Goal: Task Accomplishment & Management: Manage account settings

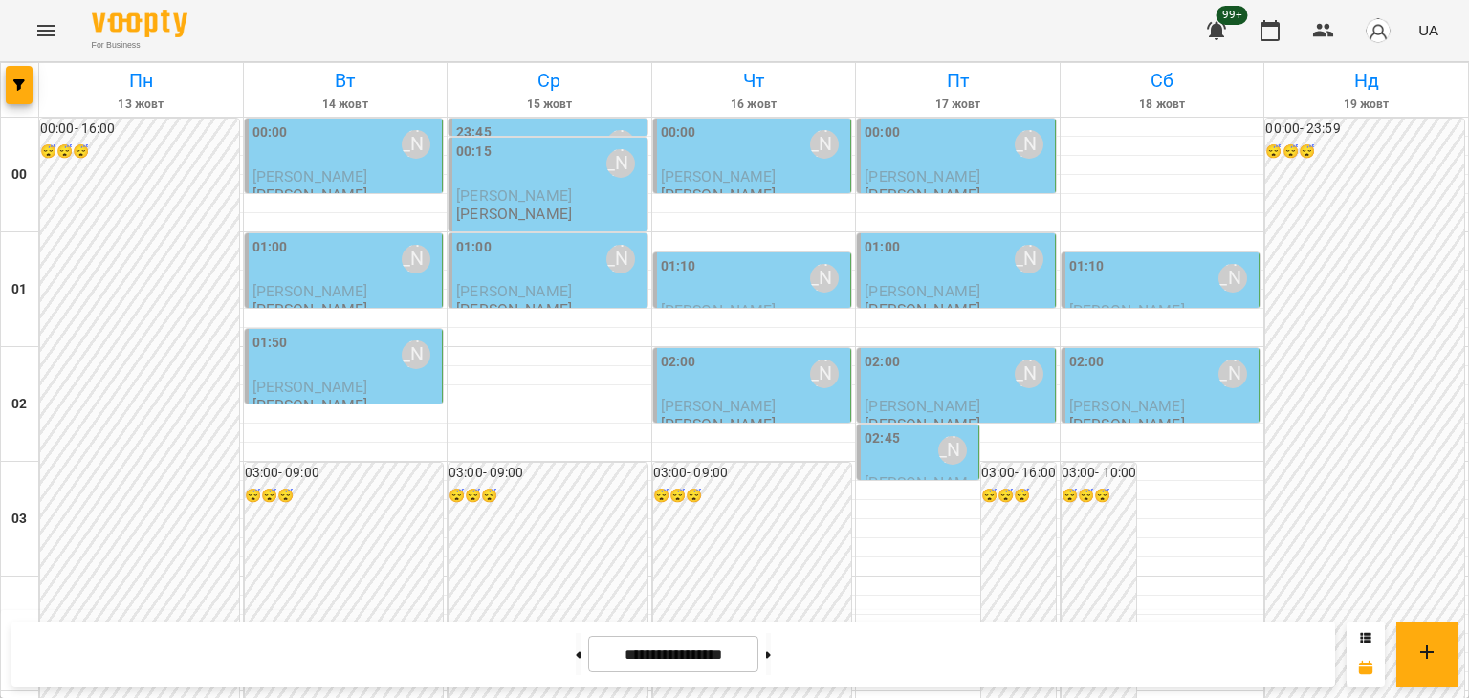
click at [50, 32] on icon "Menu" at bounding box center [45, 30] width 23 height 23
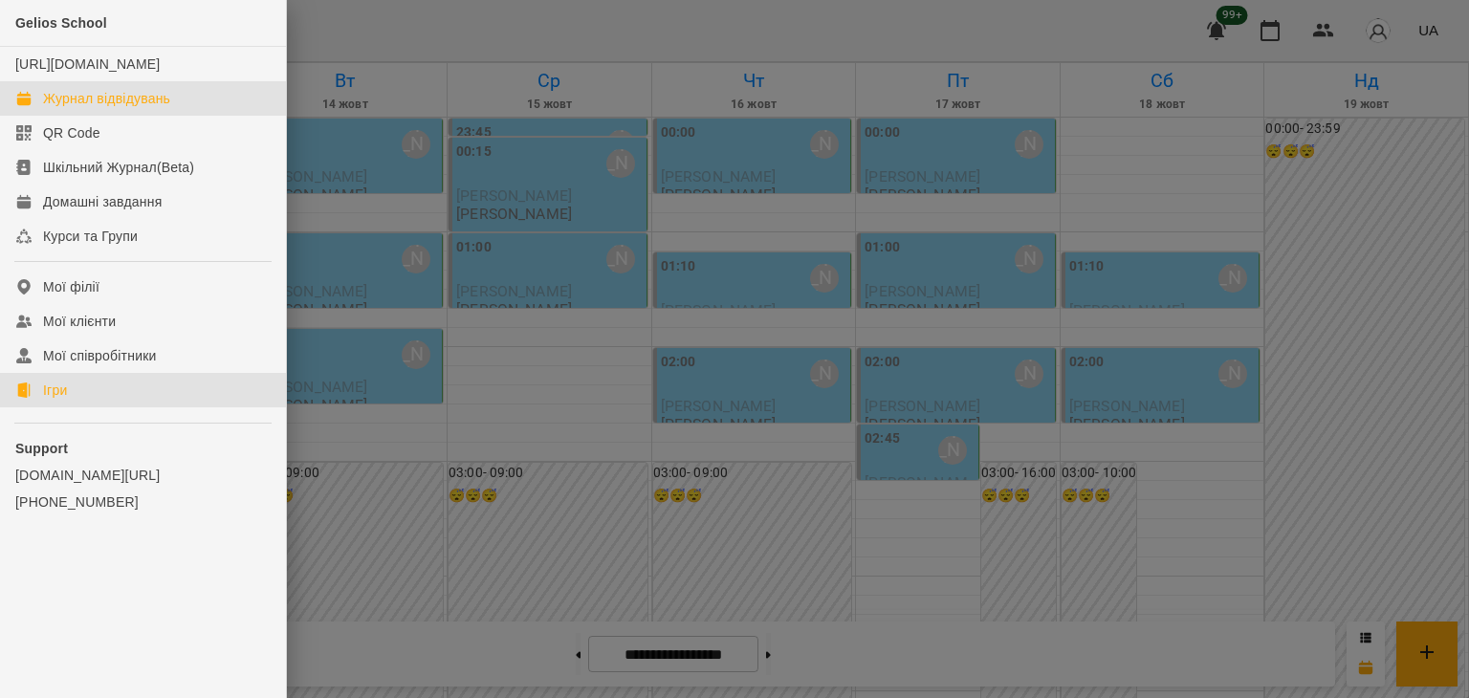
click at [44, 400] on div "Ігри" at bounding box center [55, 390] width 24 height 19
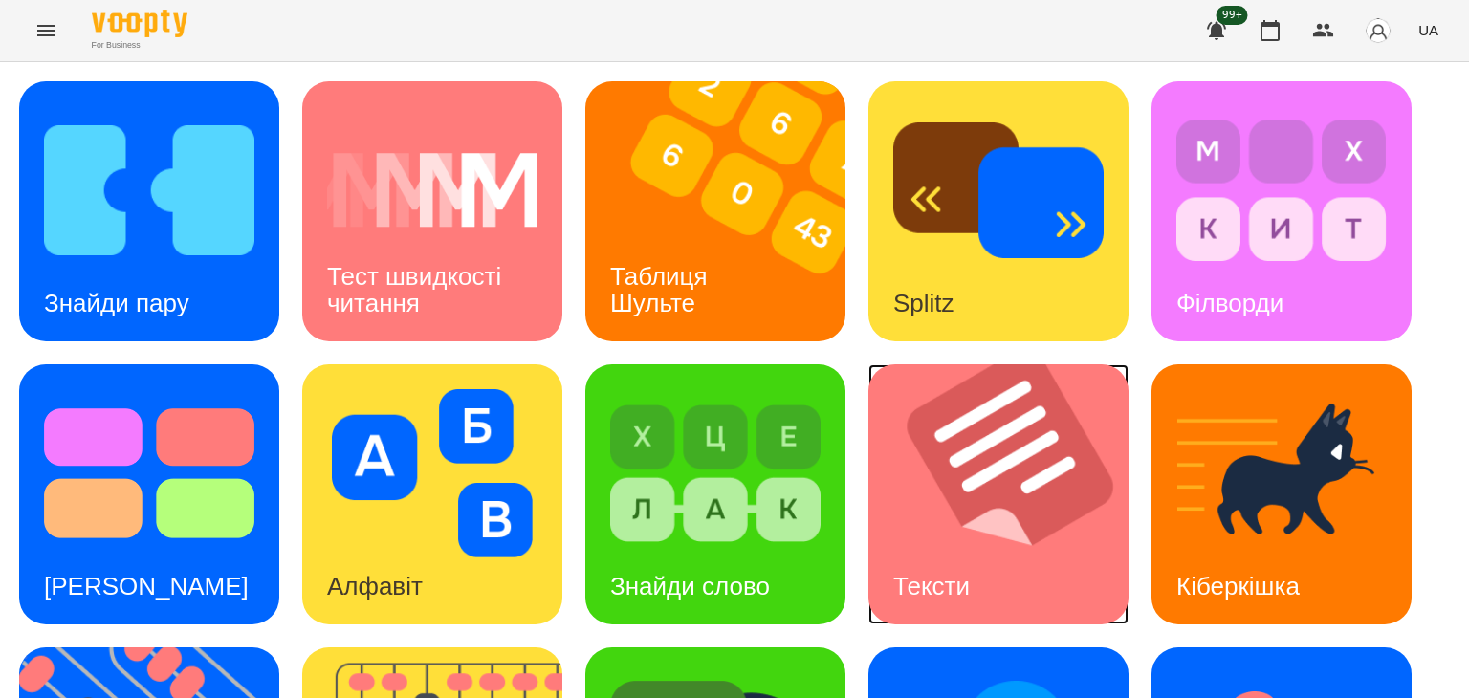
click at [975, 530] on img at bounding box center [1010, 494] width 284 height 260
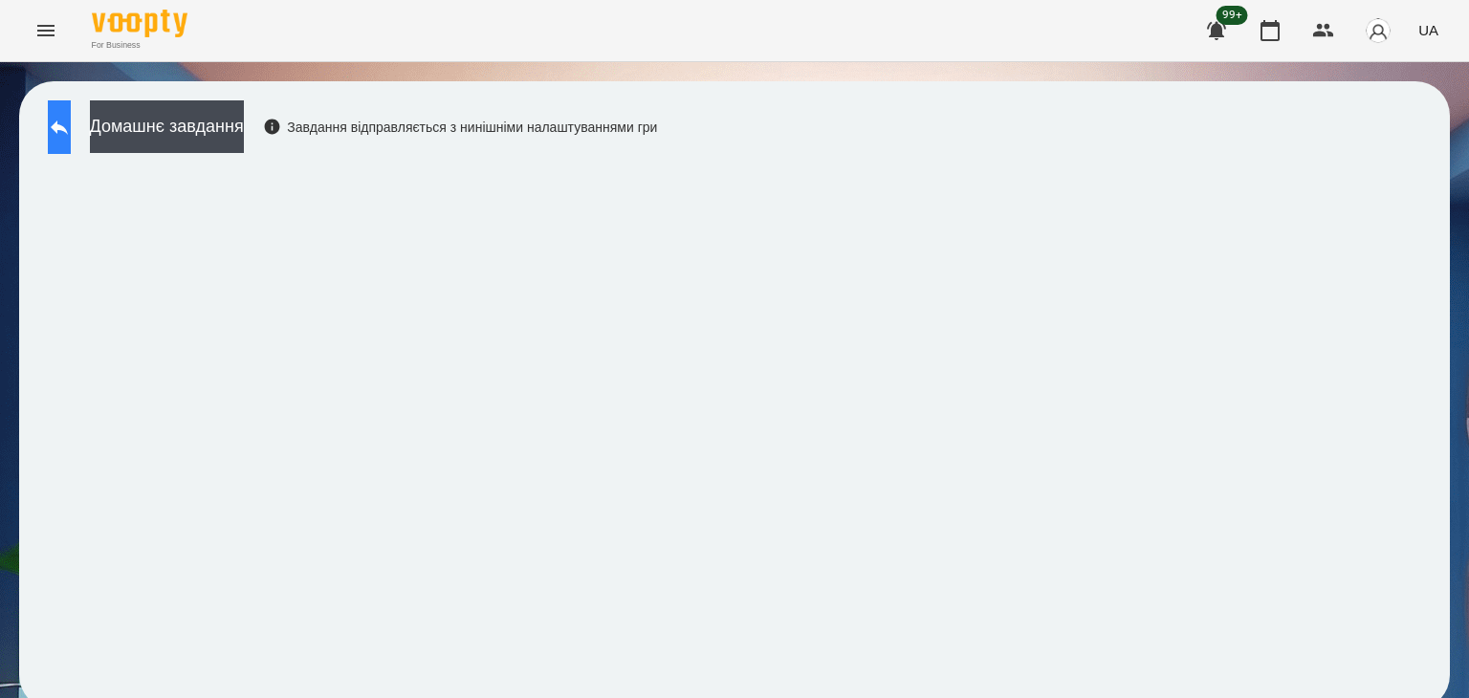
click at [71, 129] on icon at bounding box center [59, 127] width 23 height 23
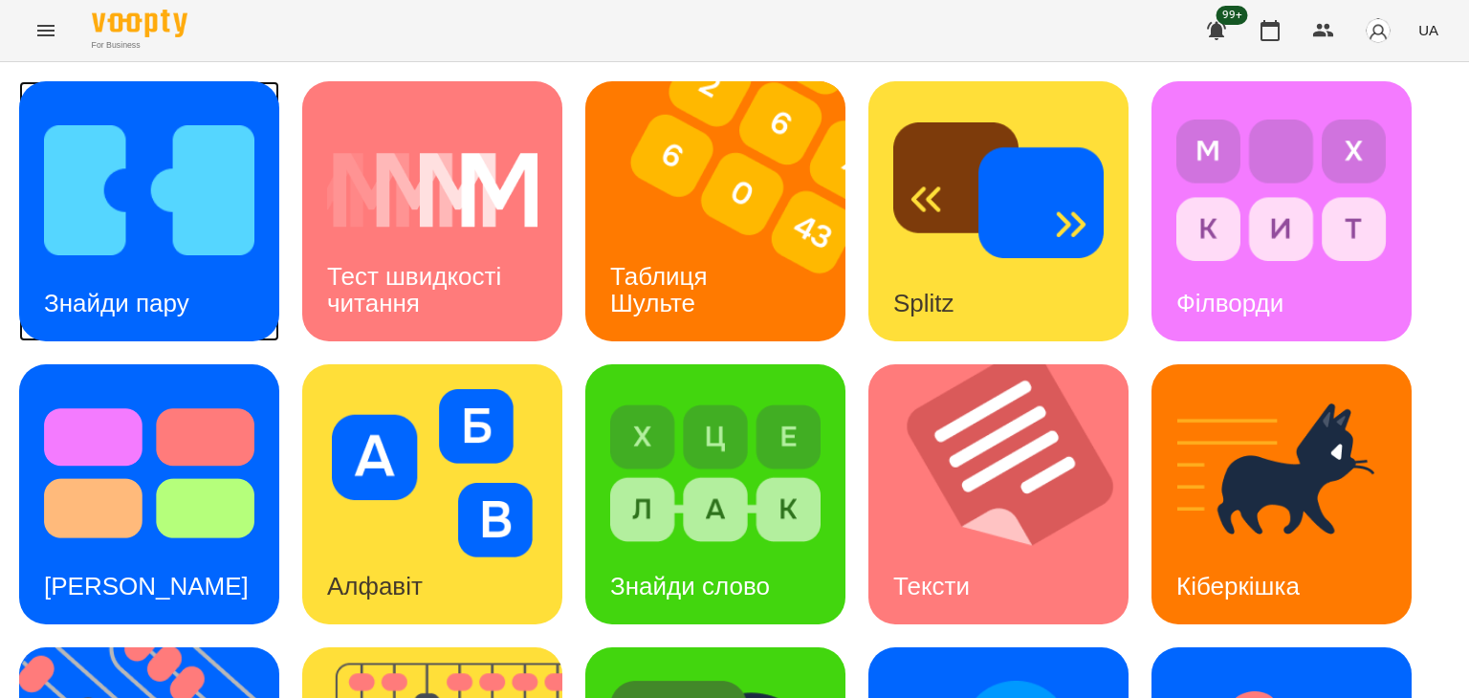
click at [180, 223] on img at bounding box center [149, 190] width 210 height 168
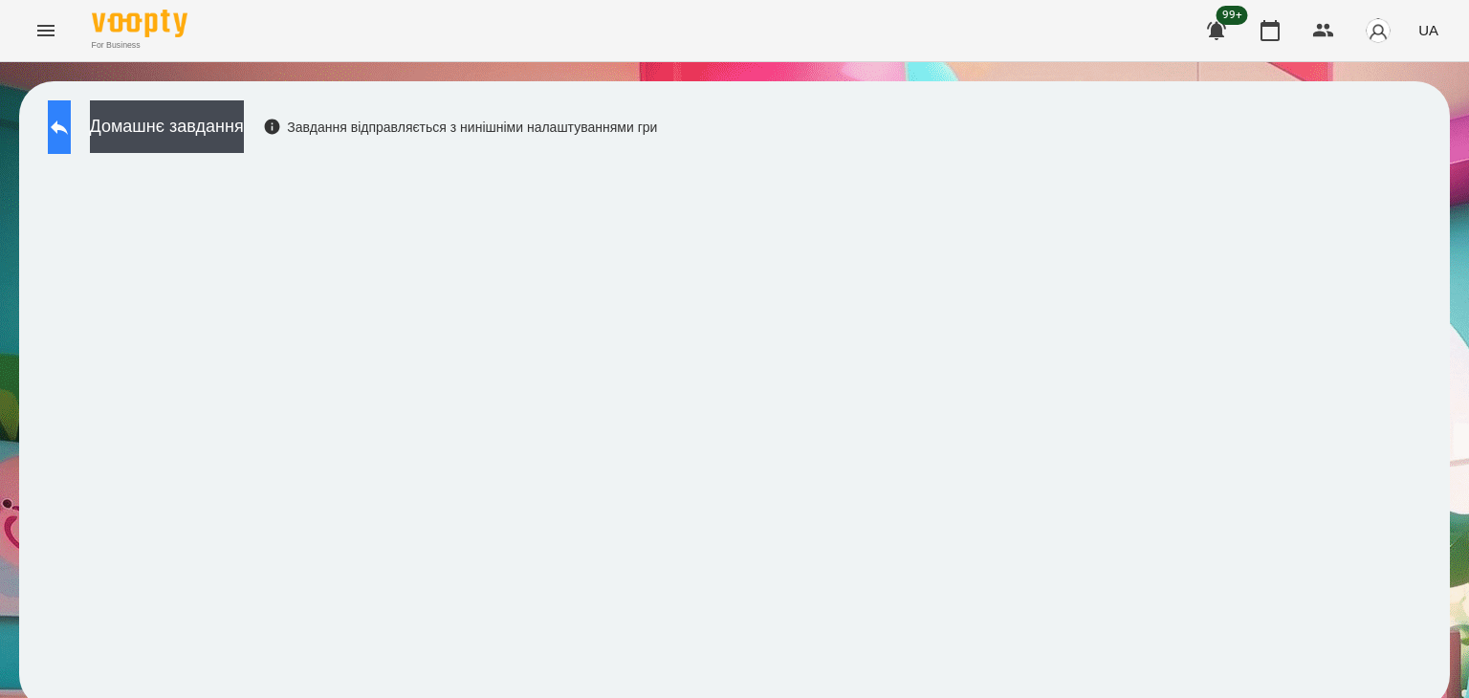
click at [71, 131] on icon at bounding box center [59, 127] width 23 height 23
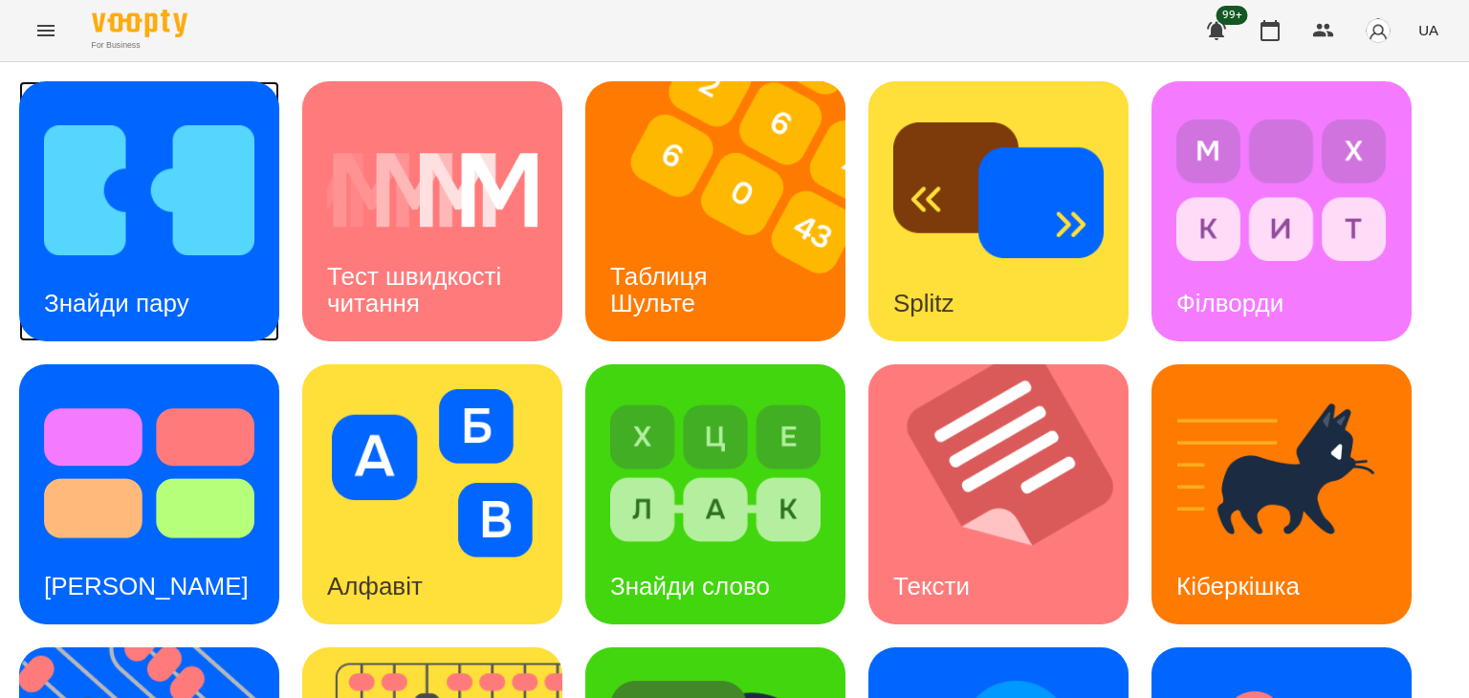
click at [141, 221] on img at bounding box center [149, 190] width 210 height 168
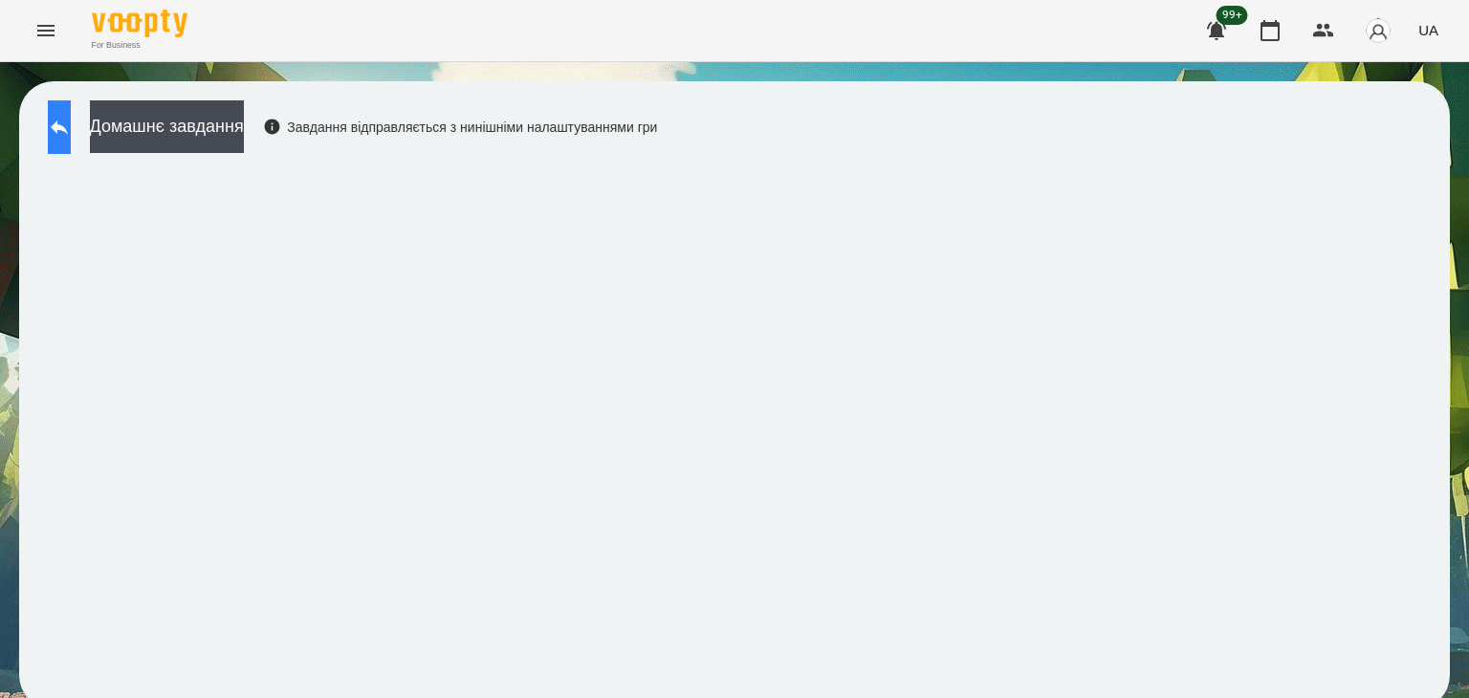
click at [68, 127] on icon at bounding box center [59, 127] width 17 height 14
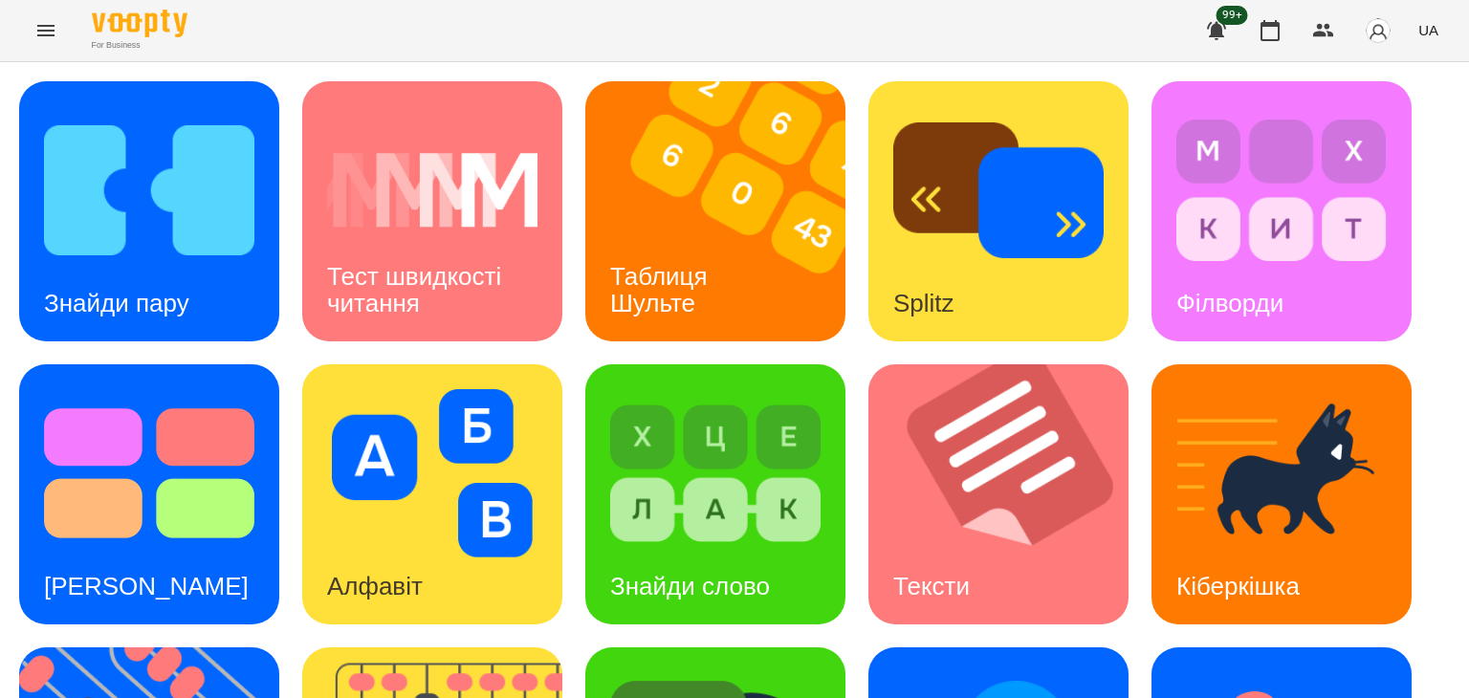
scroll to position [225, 0]
click at [139, 389] on img at bounding box center [149, 473] width 210 height 168
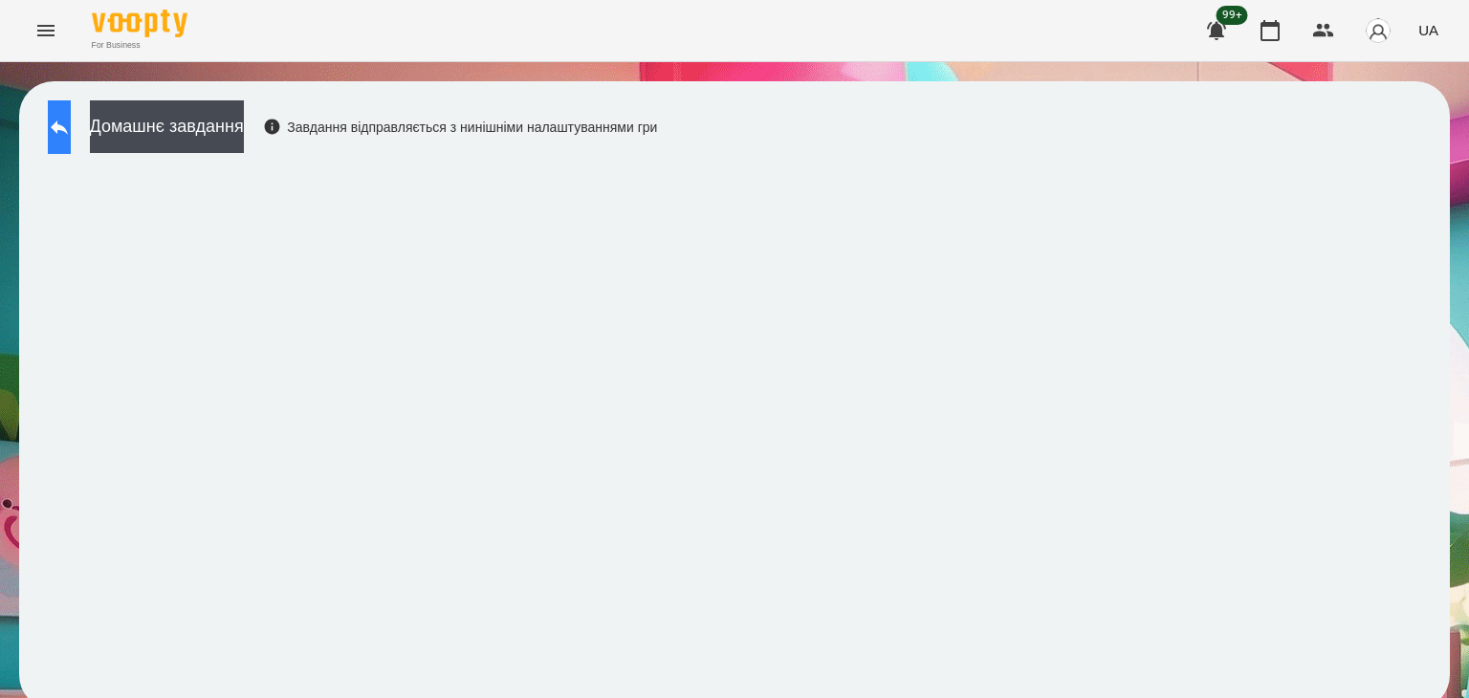
click at [70, 131] on icon at bounding box center [59, 127] width 23 height 23
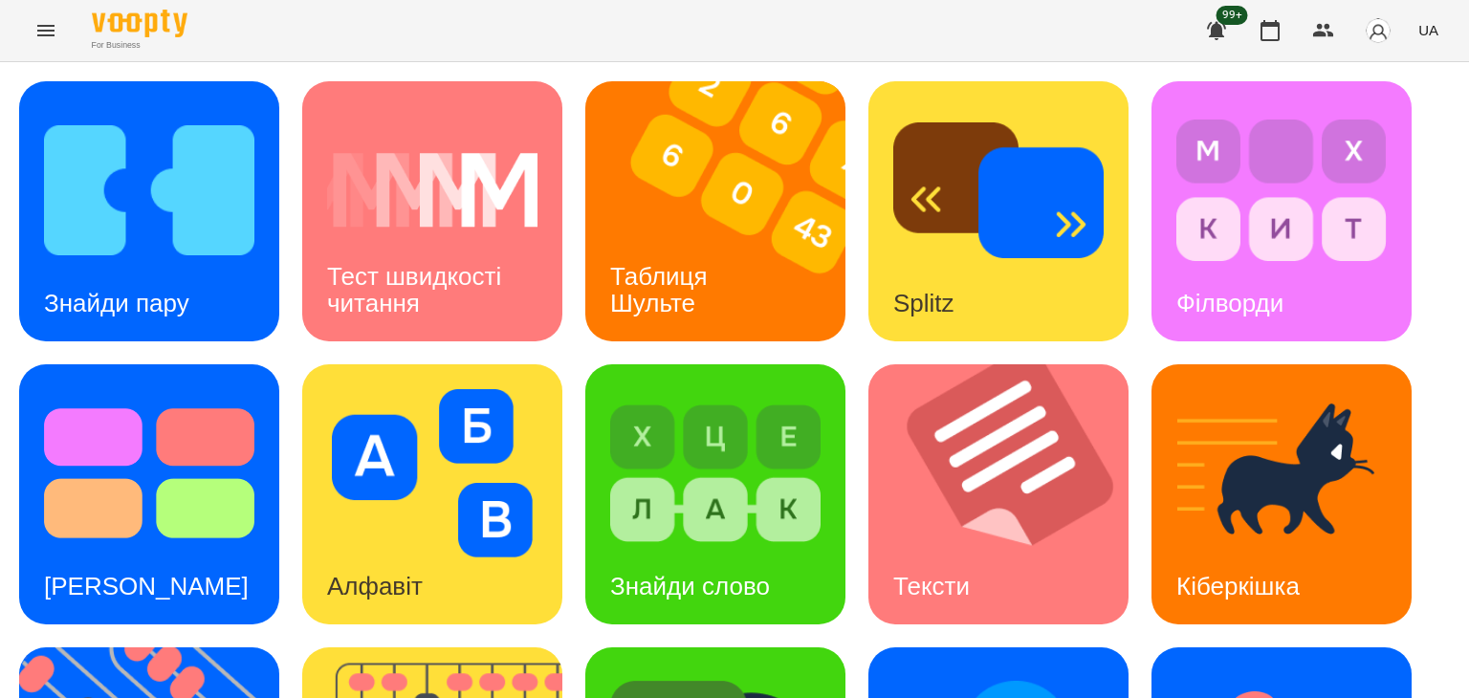
scroll to position [512, 0]
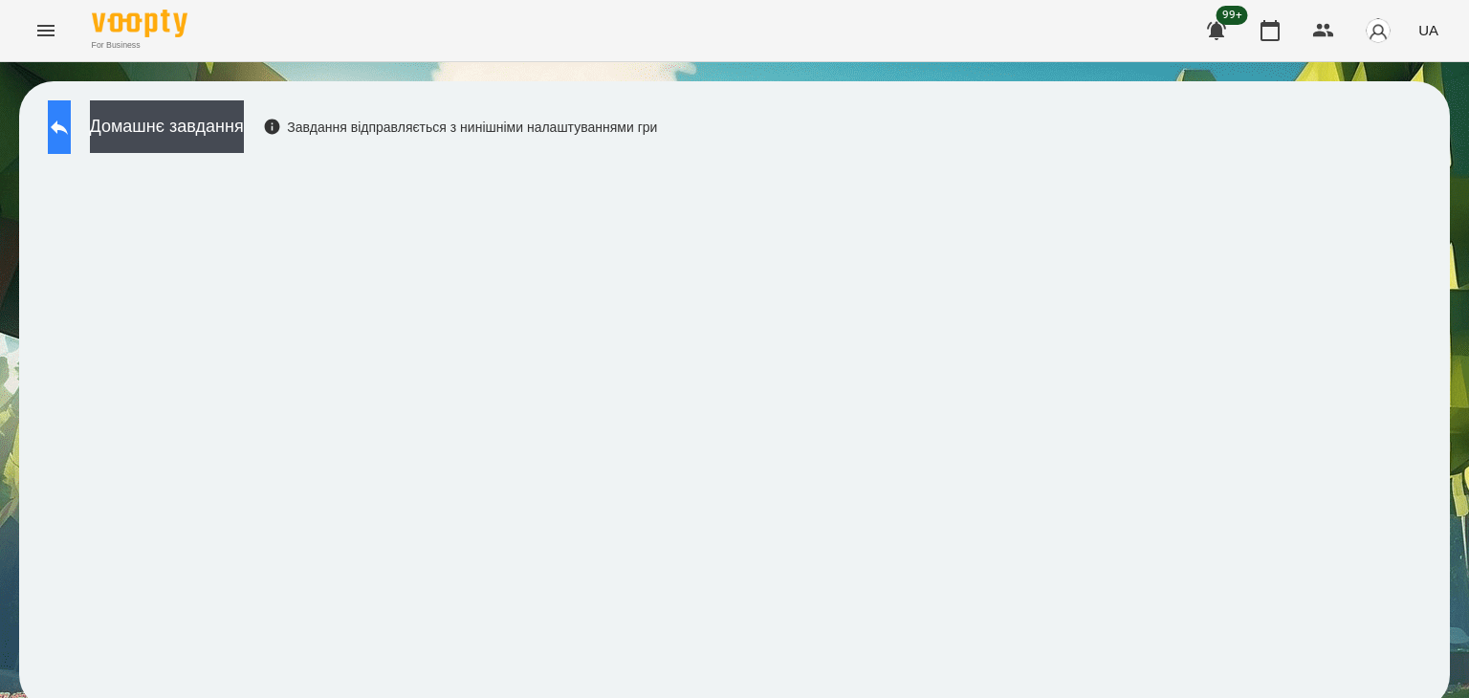
click at [60, 140] on button at bounding box center [59, 127] width 23 height 54
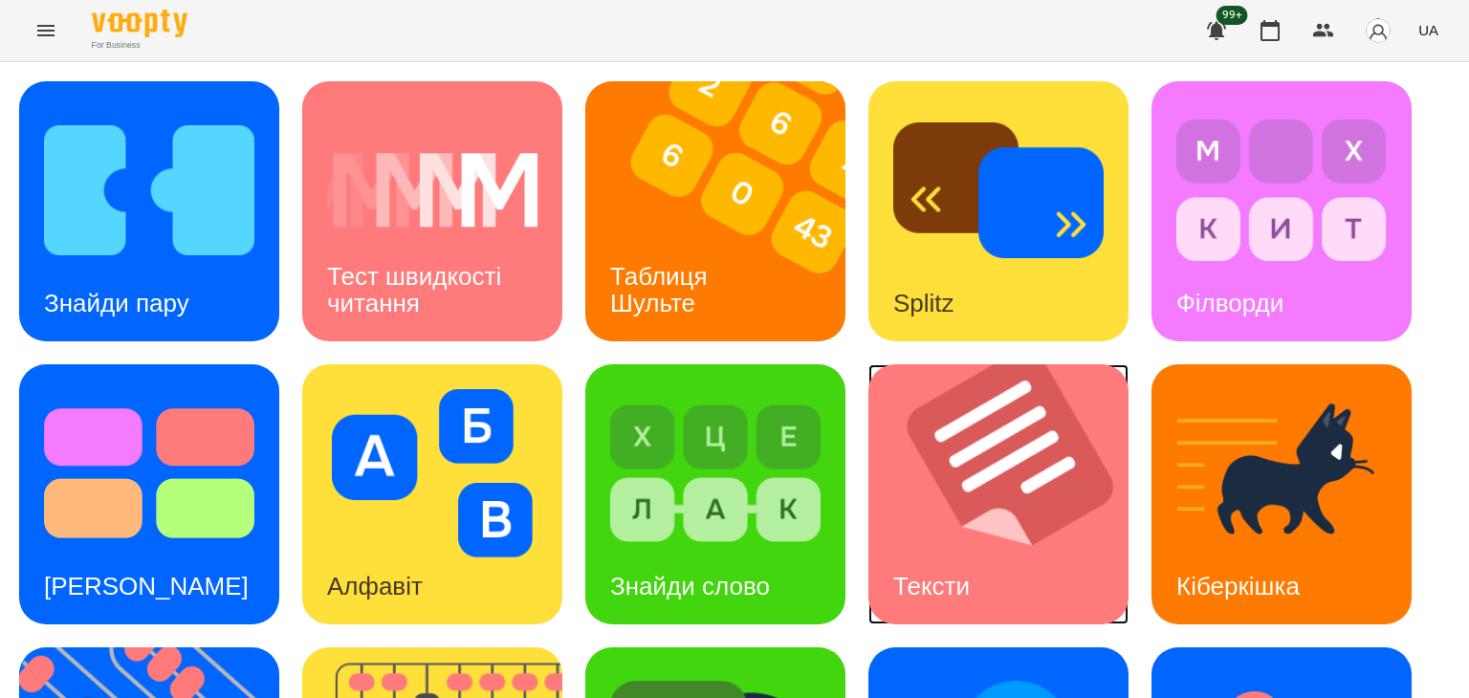
click at [1044, 491] on img at bounding box center [1010, 494] width 284 height 260
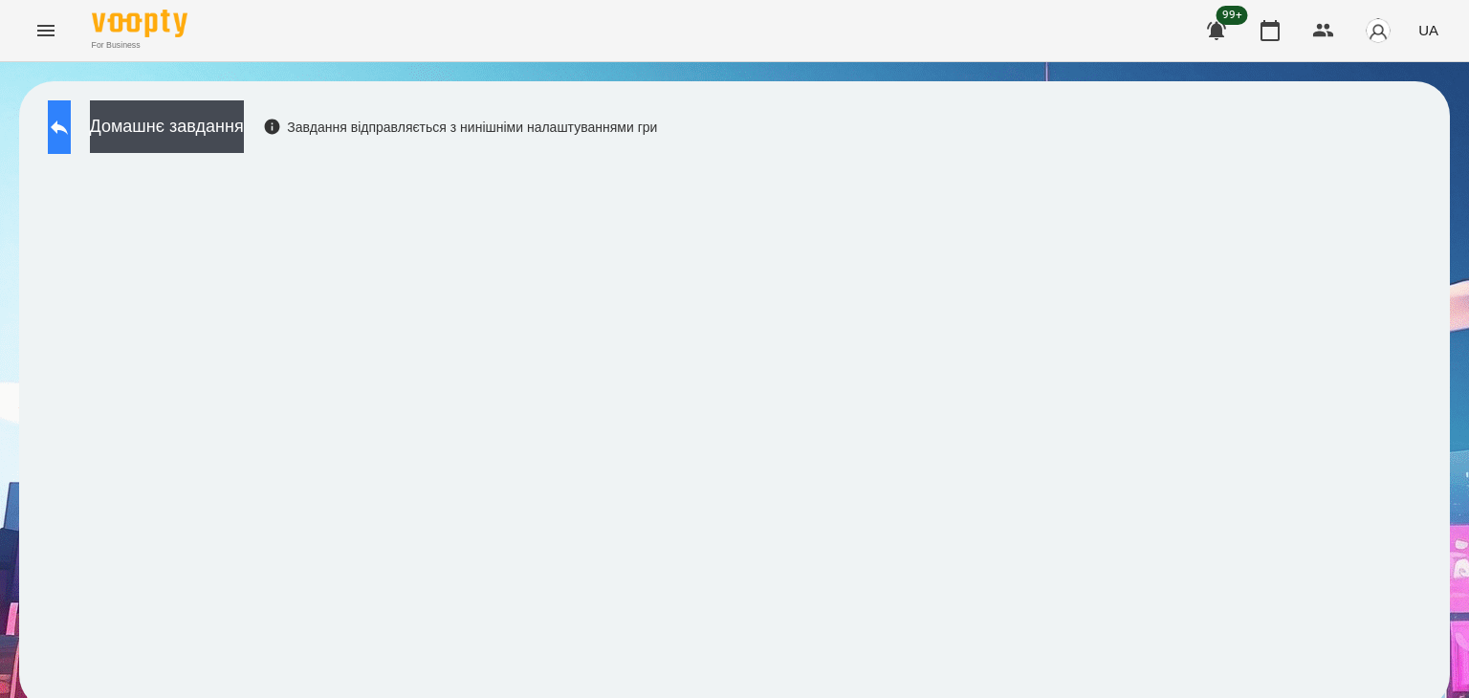
click at [71, 140] on button at bounding box center [59, 127] width 23 height 54
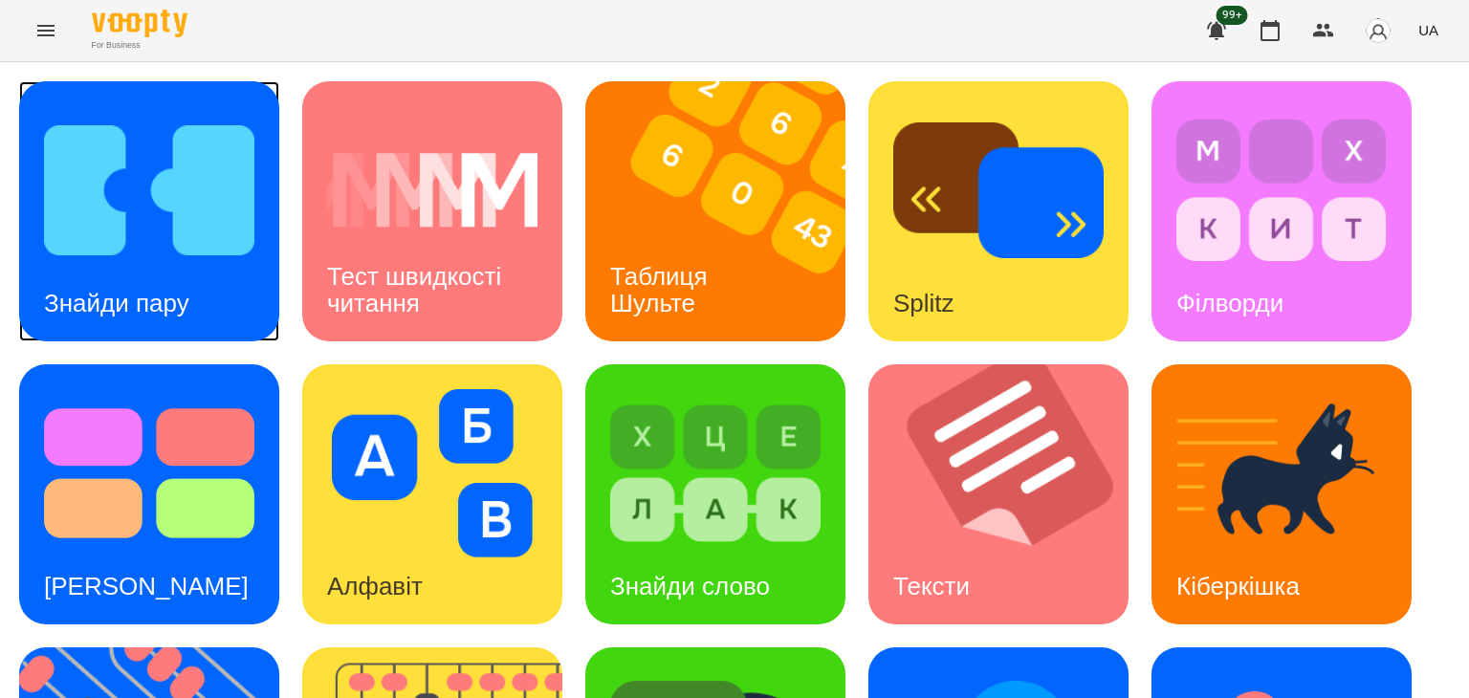
click at [146, 219] on img at bounding box center [149, 190] width 210 height 168
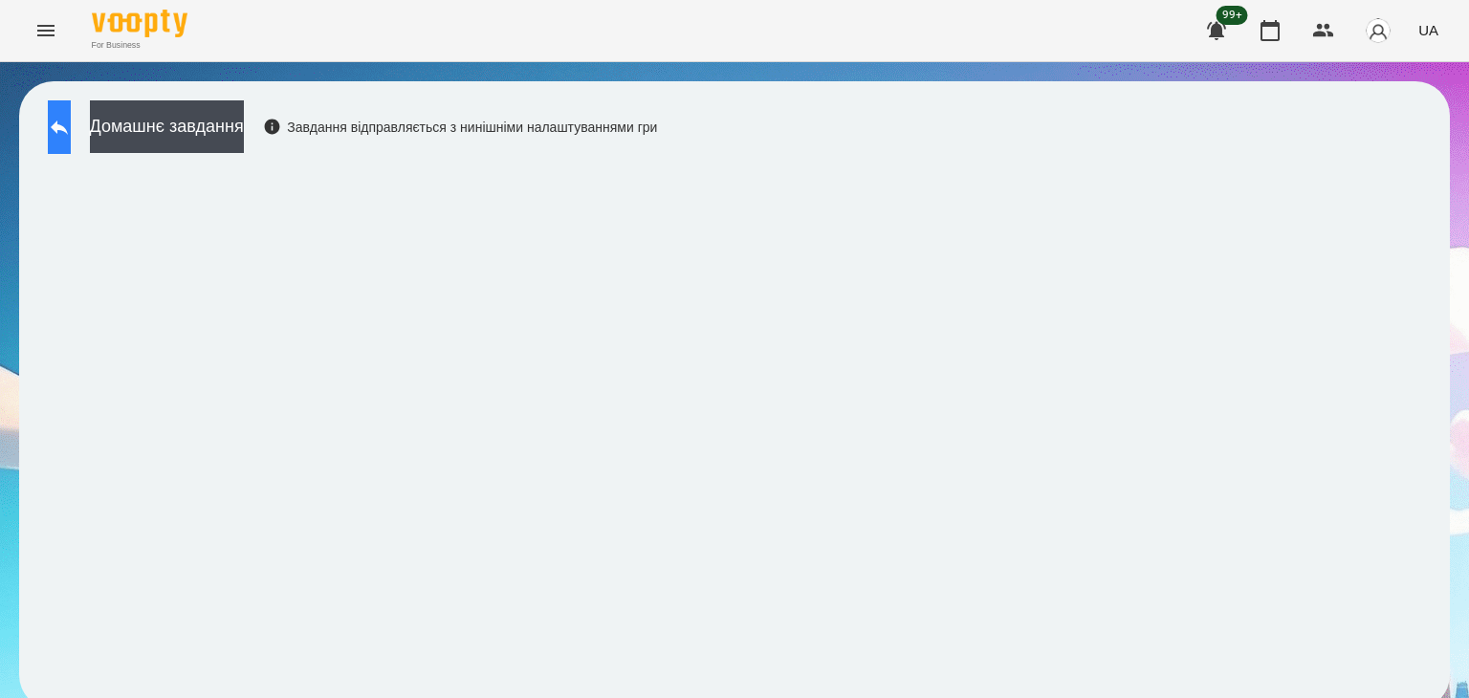
click at [69, 124] on icon at bounding box center [59, 127] width 23 height 23
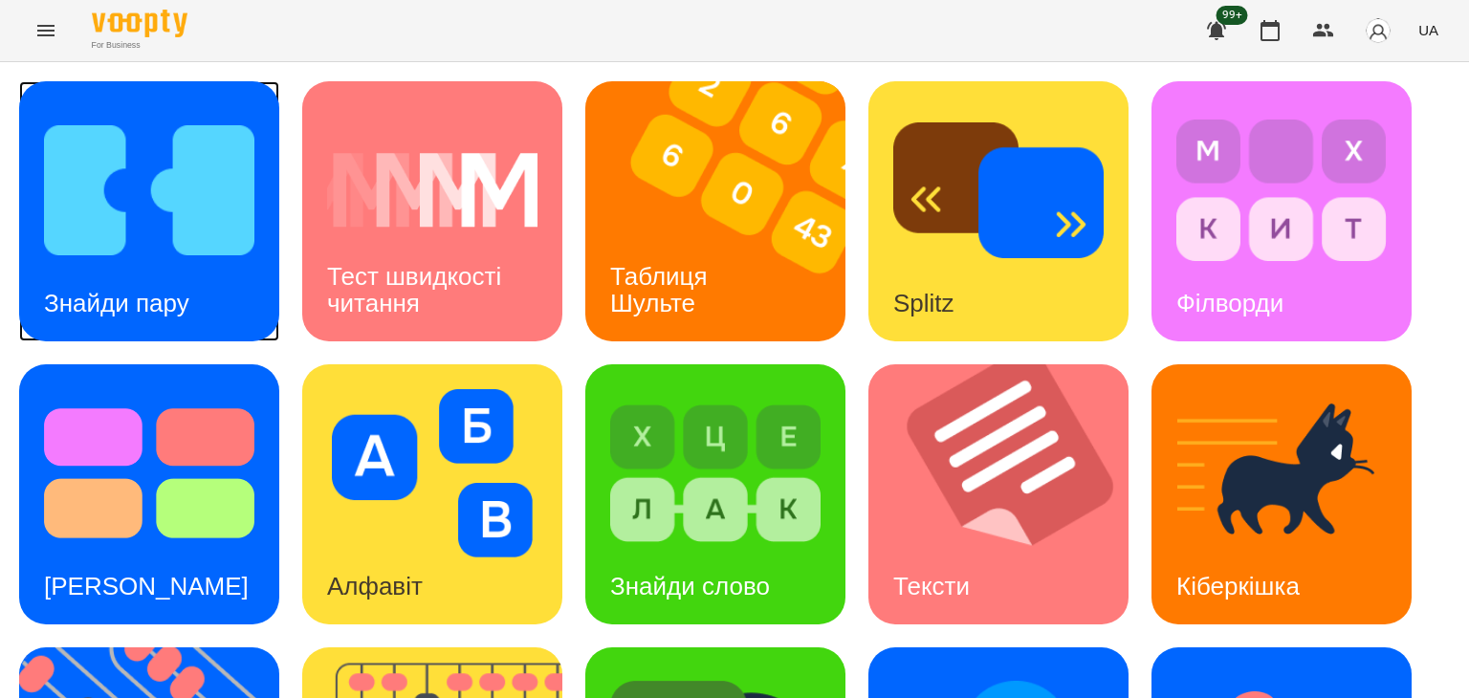
click at [187, 253] on img at bounding box center [149, 190] width 210 height 168
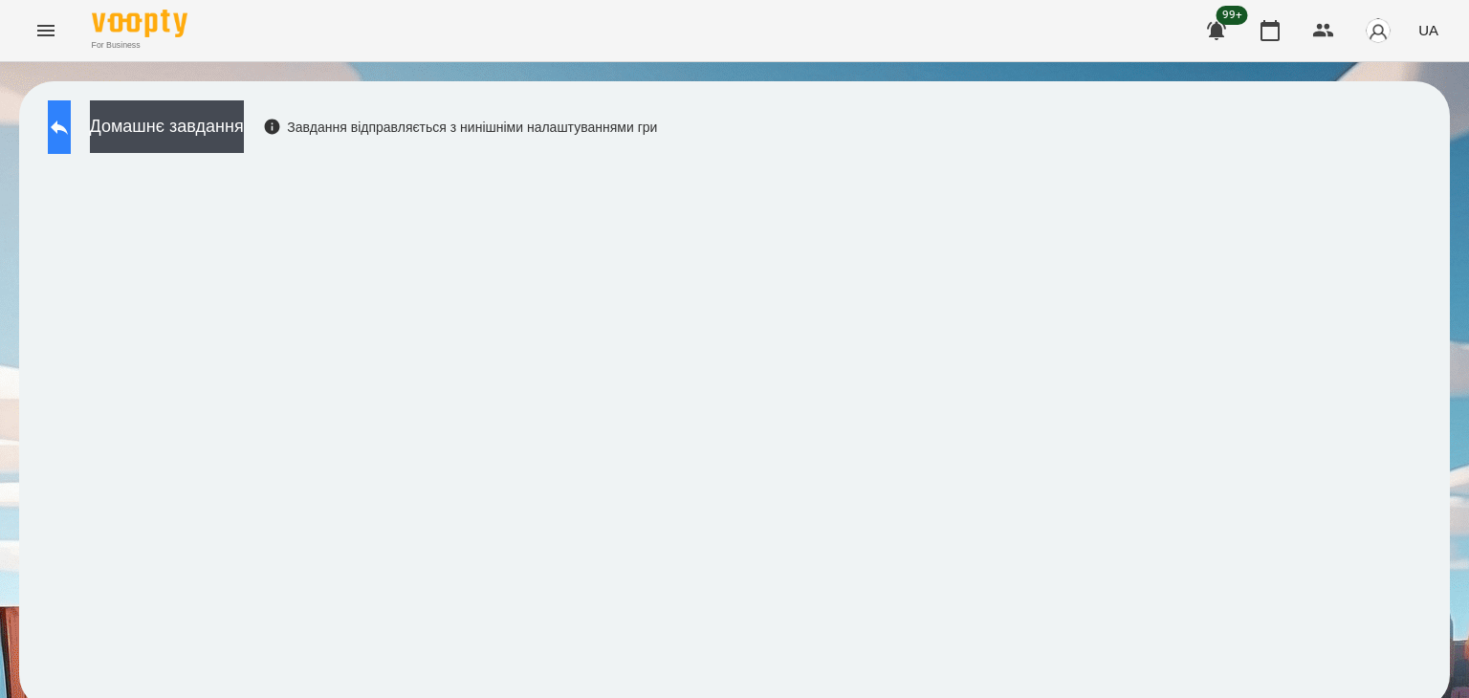
click at [71, 133] on button at bounding box center [59, 127] width 23 height 54
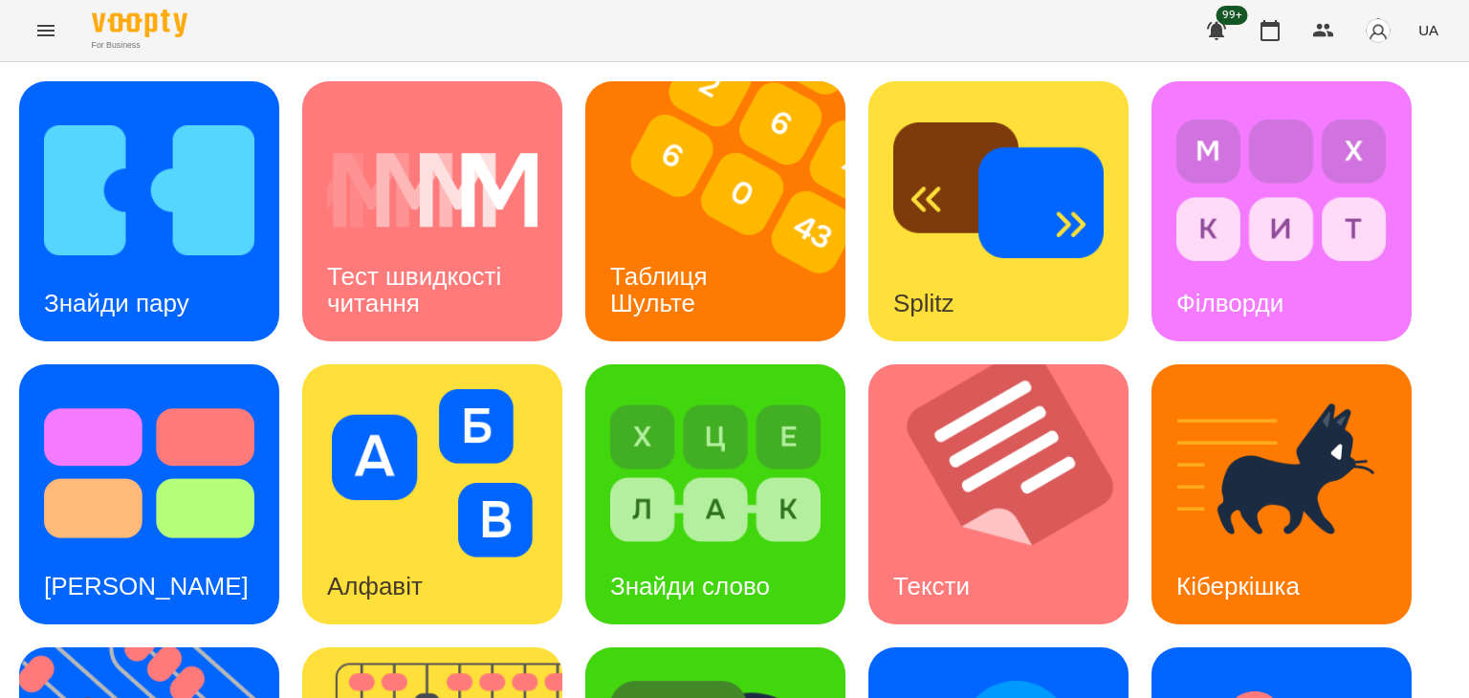
scroll to position [512, 0]
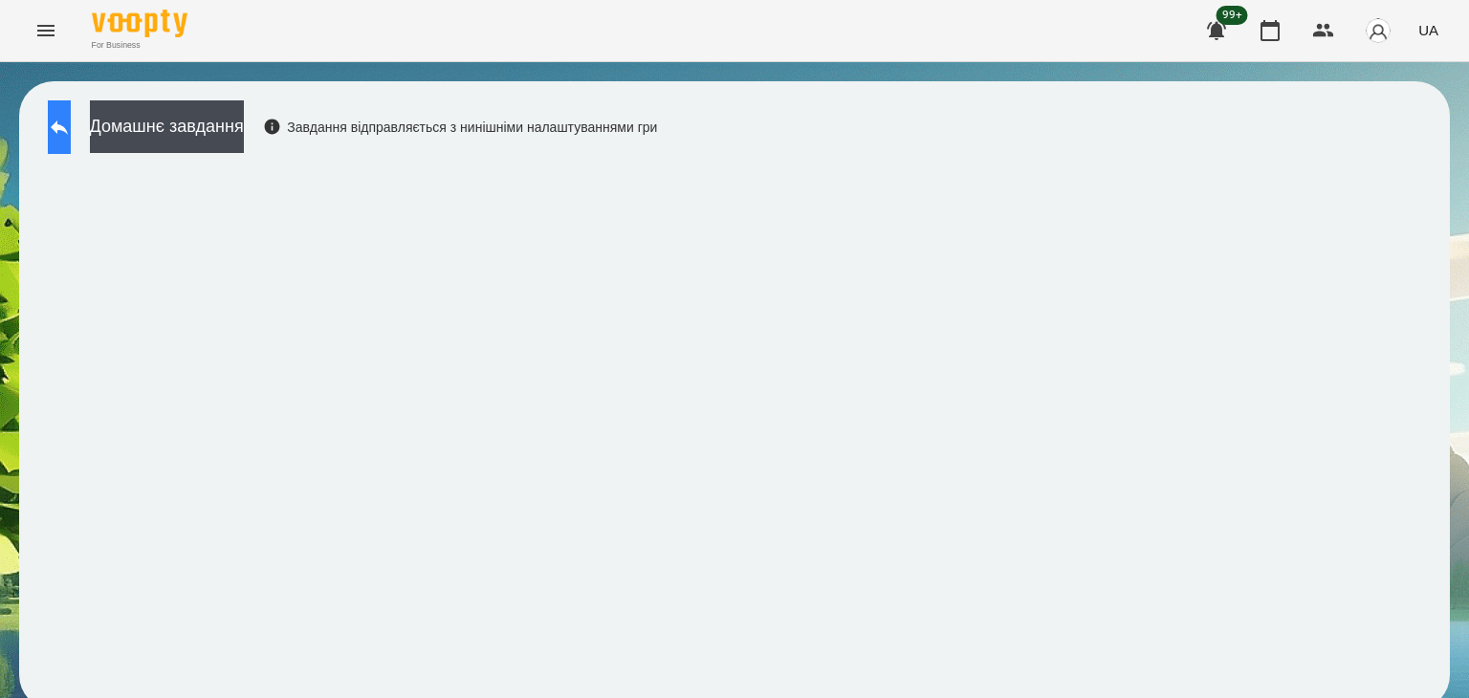
click at [65, 137] on button at bounding box center [59, 127] width 23 height 54
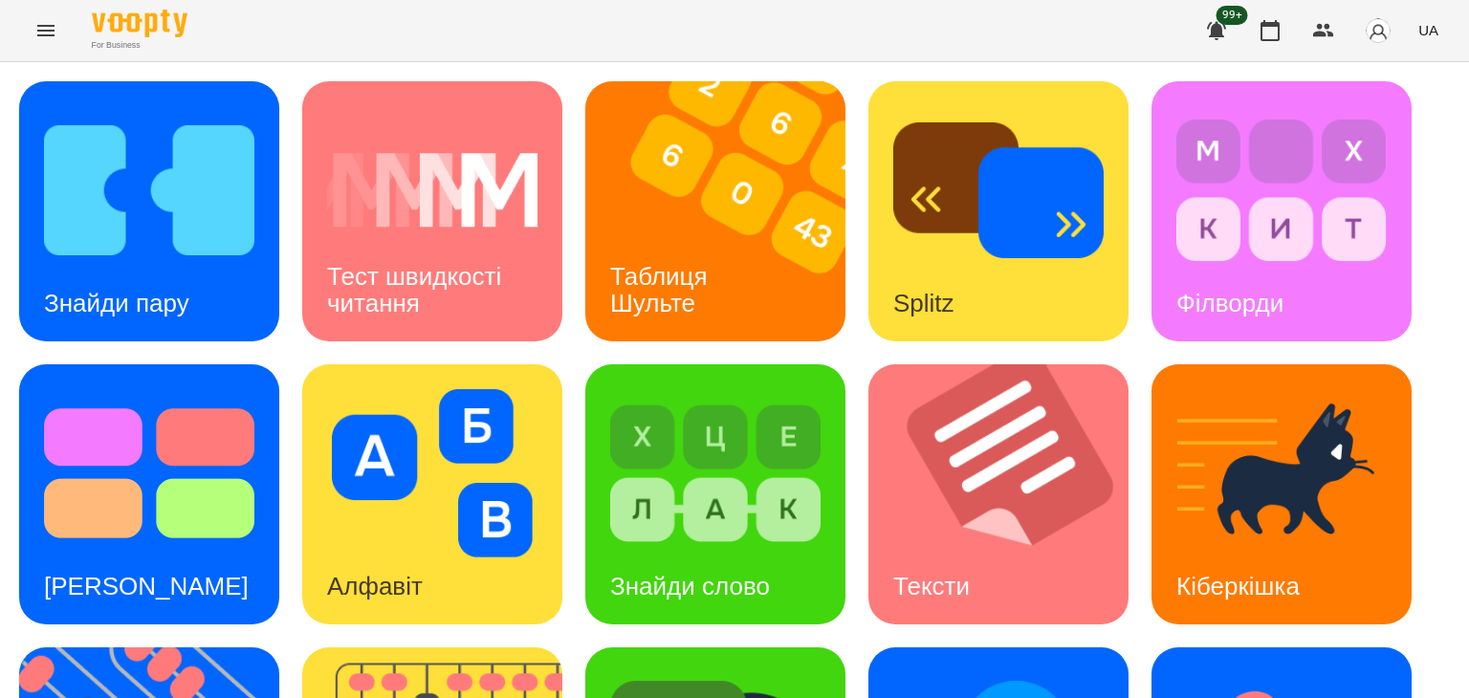
scroll to position [512, 0]
click at [883, 472] on div "Знайди пару Тест швидкості читання Таблиця [PERSON_NAME] Splitz Філворди Тест С…" at bounding box center [734, 635] width 1431 height 1109
drag, startPoint x: 1272, startPoint y: 30, endPoint x: 1214, endPoint y: 45, distance: 60.3
click at [1271, 30] on icon "button" at bounding box center [1269, 30] width 23 height 23
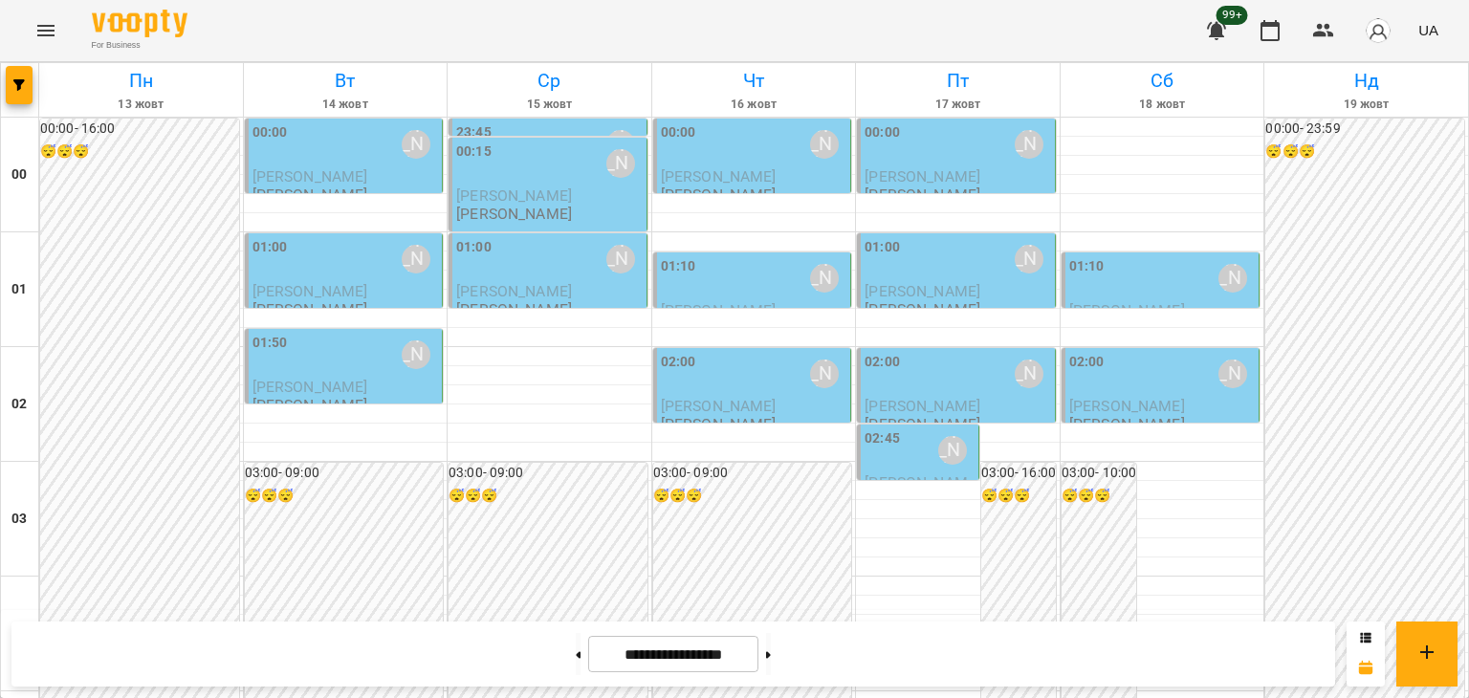
scroll to position [1913, 0]
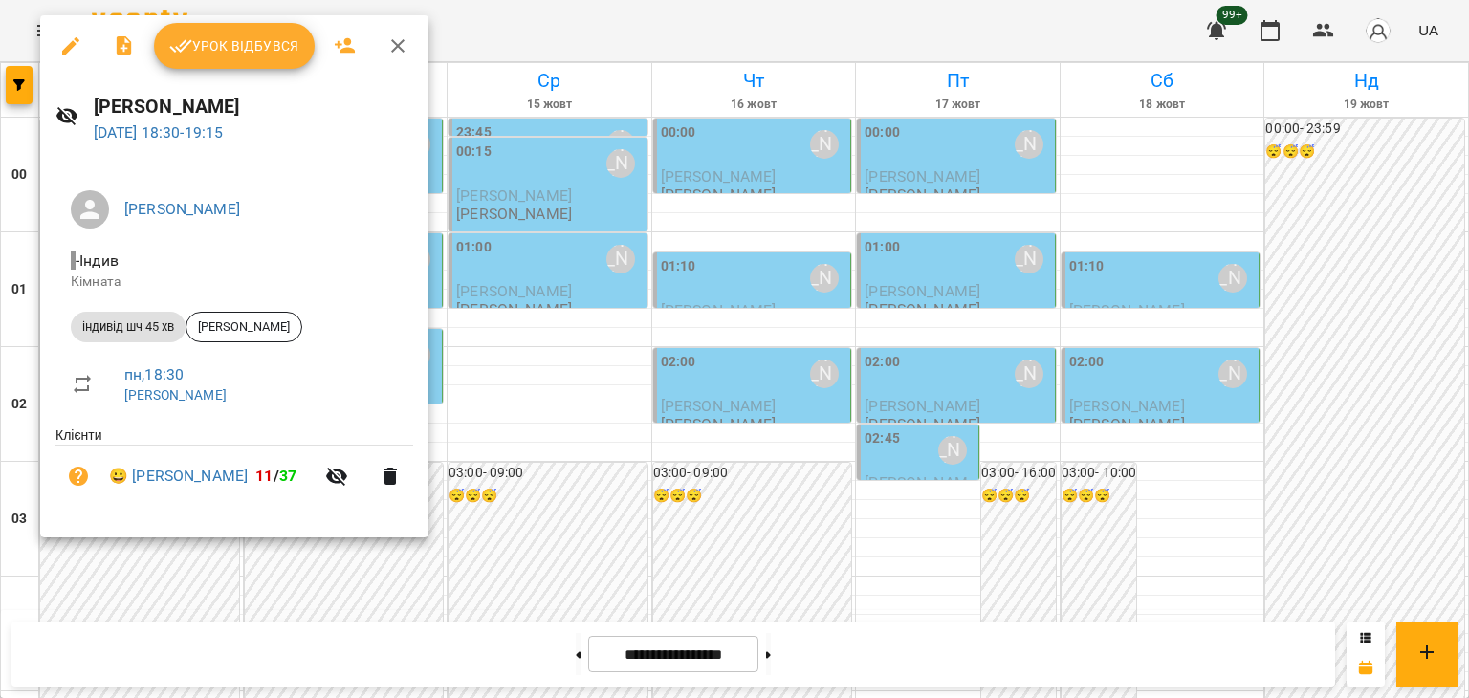
click at [265, 53] on span "Урок відбувся" at bounding box center [234, 45] width 130 height 23
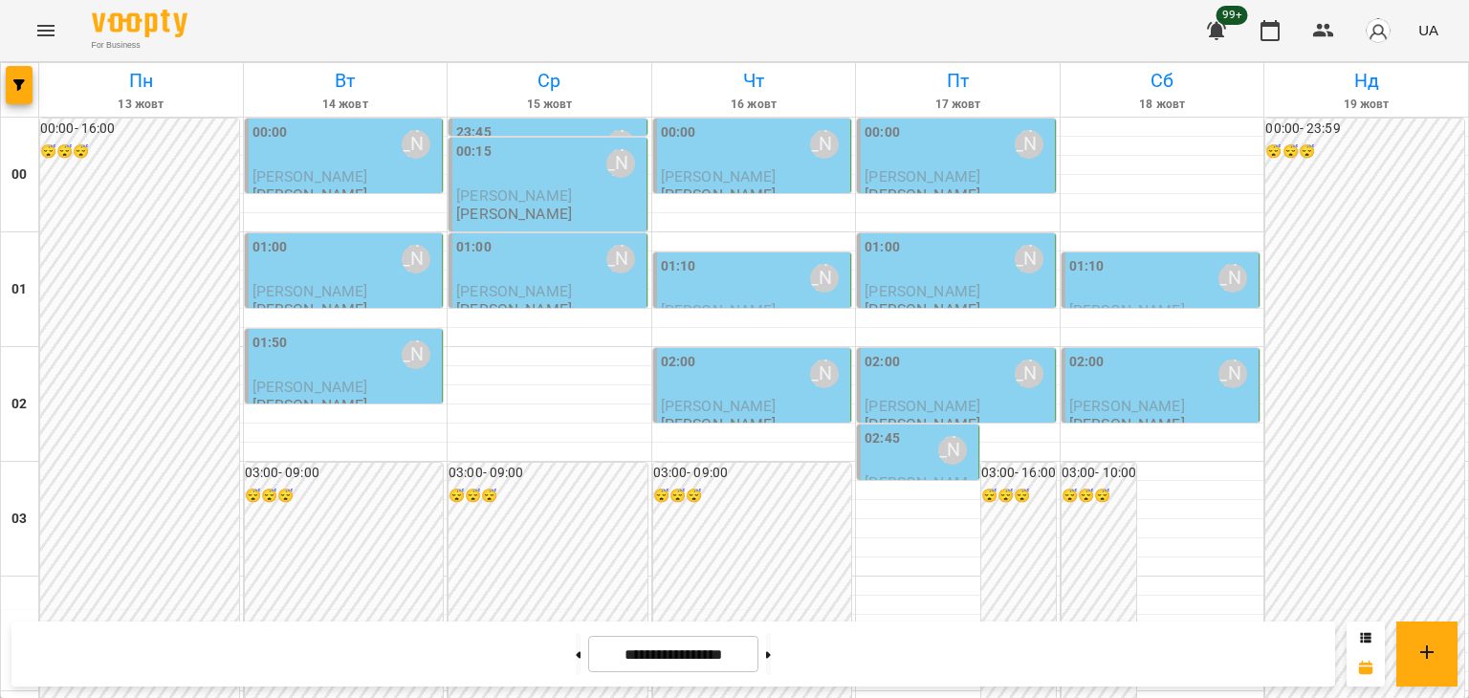
scroll to position [1877, 0]
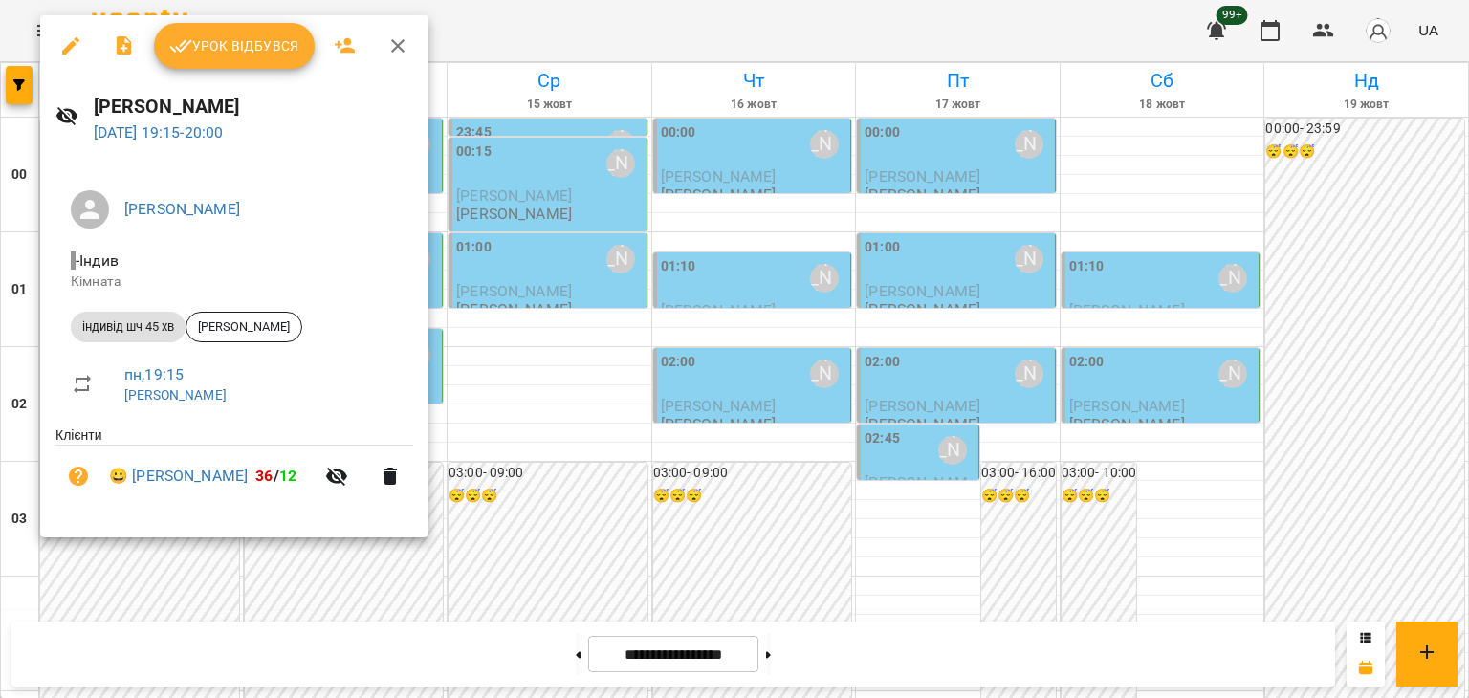
click at [257, 47] on span "Урок відбувся" at bounding box center [234, 45] width 130 height 23
